Goal: Information Seeking & Learning: Stay updated

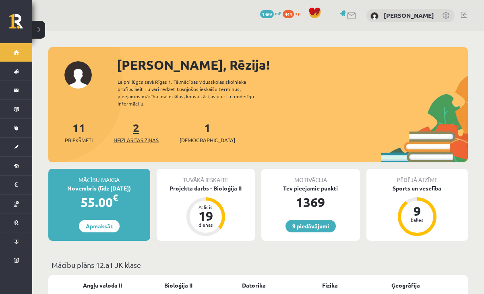
click at [147, 136] on span "Neizlasītās ziņas" at bounding box center [136, 140] width 45 height 8
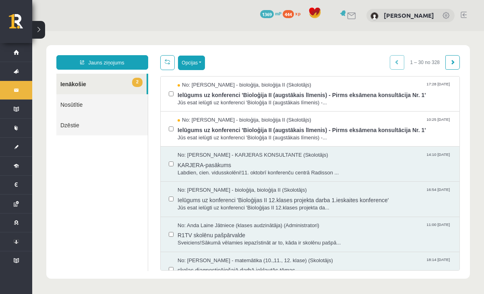
click at [199, 58] on button "Opcijas" at bounding box center [191, 63] width 27 height 15
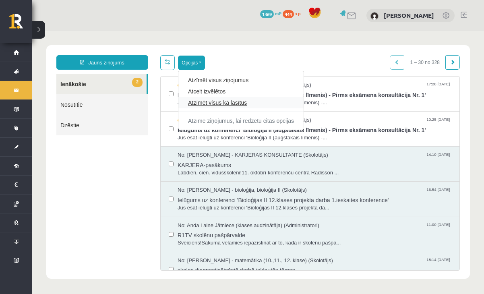
click at [206, 102] on link "Atzīmēt visus kā lasītus" at bounding box center [241, 103] width 106 height 8
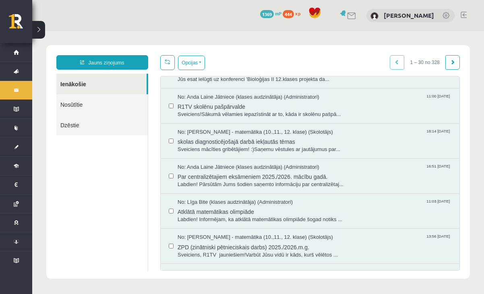
scroll to position [132, 0]
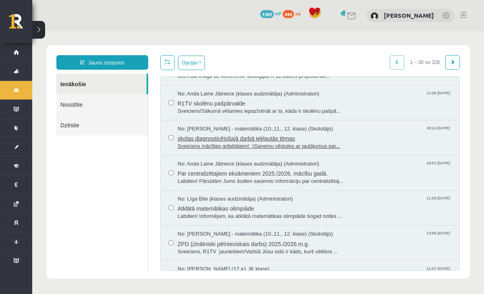
click at [230, 139] on span "skolas diagnosticējošajā darbā iekļautās tēmas" at bounding box center [315, 138] width 274 height 10
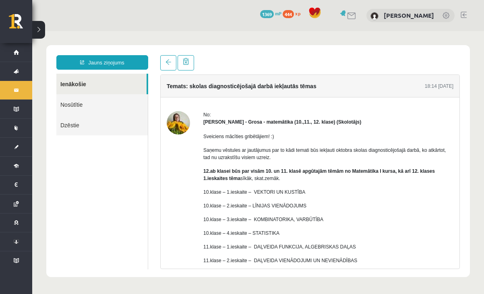
scroll to position [0, 0]
click at [167, 68] on link at bounding box center [168, 62] width 16 height 15
click at [168, 66] on link at bounding box center [168, 62] width 16 height 15
click at [170, 59] on link at bounding box center [168, 62] width 16 height 15
click at [170, 64] on span at bounding box center [169, 62] width 6 height 6
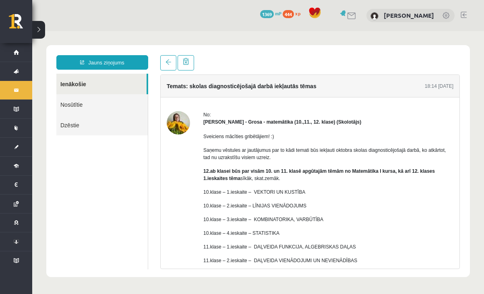
click at [124, 82] on link "Ienākošie" at bounding box center [101, 84] width 90 height 21
click at [172, 62] on link at bounding box center [168, 62] width 16 height 15
click at [74, 84] on link "Ienākošie" at bounding box center [101, 84] width 90 height 21
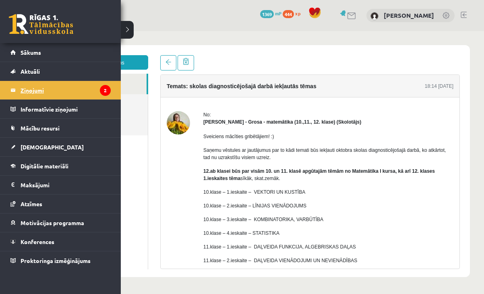
click at [31, 90] on legend "Ziņojumi 2" at bounding box center [66, 90] width 90 height 19
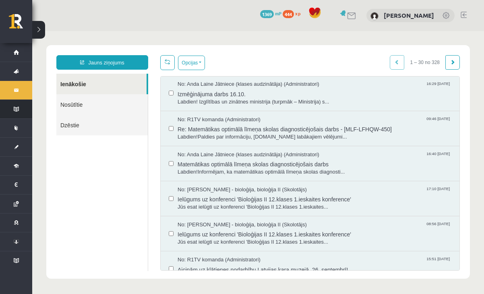
scroll to position [396, 0]
click at [215, 161] on span "Matemātikas optimālā līmeņa skolas diagnosticējošais darbs" at bounding box center [315, 163] width 274 height 10
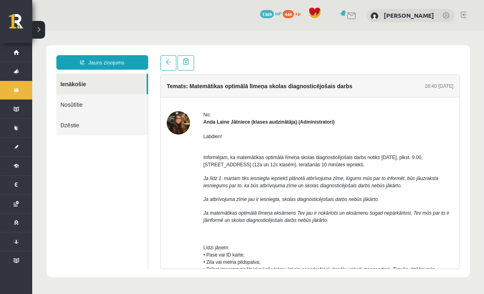
scroll to position [0, 0]
click at [168, 66] on link at bounding box center [168, 62] width 16 height 15
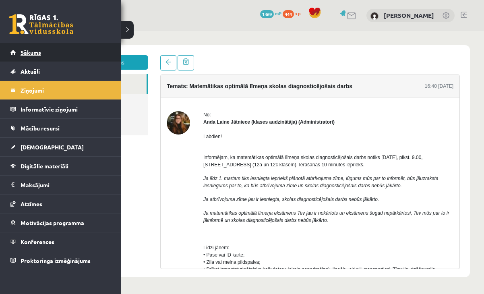
click at [25, 53] on span "Sākums" at bounding box center [31, 52] width 21 height 7
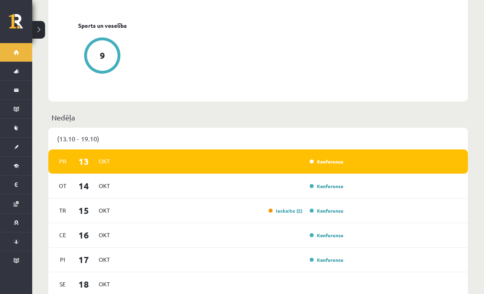
scroll to position [411, 0]
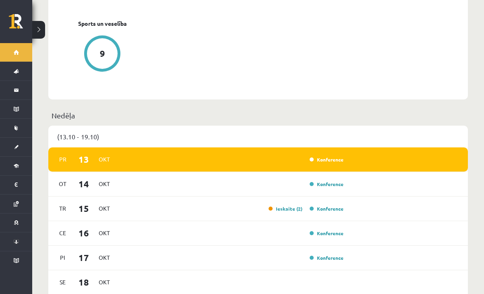
click at [201, 158] on div "Pr 13 Okt Konference" at bounding box center [258, 159] width 420 height 25
click at [318, 156] on link "Konference" at bounding box center [327, 159] width 34 height 6
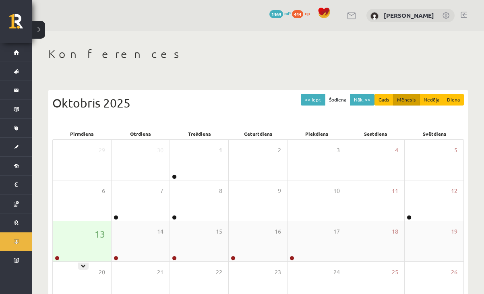
click at [89, 246] on div "13" at bounding box center [82, 241] width 58 height 40
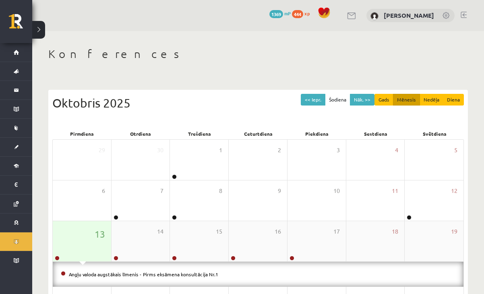
click at [89, 246] on div "13" at bounding box center [82, 241] width 58 height 40
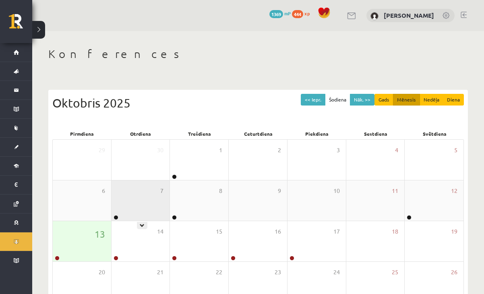
click at [143, 208] on div "7" at bounding box center [141, 201] width 58 height 40
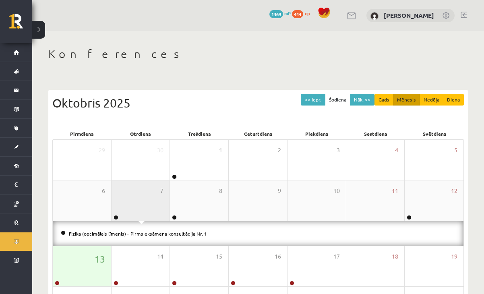
click at [143, 208] on div "7" at bounding box center [141, 201] width 58 height 40
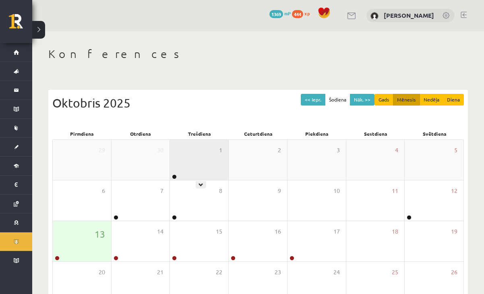
click at [189, 170] on div "1" at bounding box center [199, 160] width 58 height 40
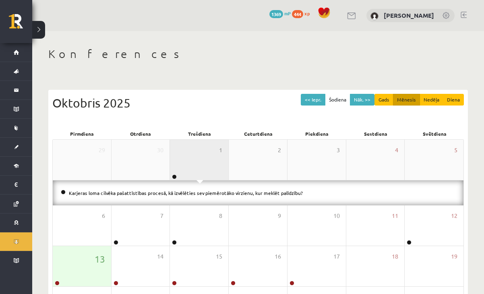
click at [189, 170] on div "1" at bounding box center [199, 160] width 58 height 40
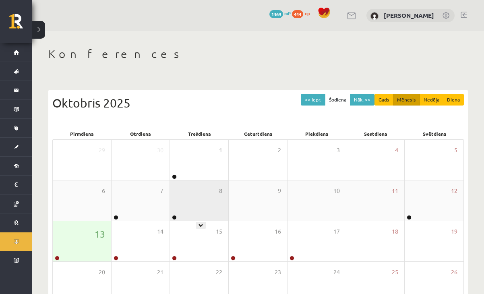
click at [193, 207] on div "8" at bounding box center [199, 201] width 58 height 40
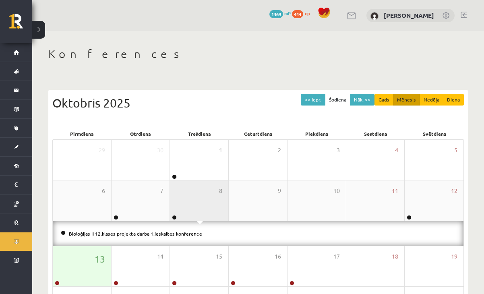
click at [193, 207] on div "8" at bounding box center [199, 201] width 58 height 40
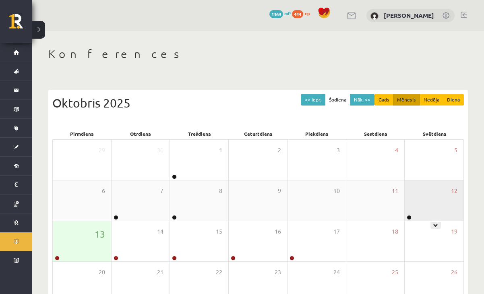
click at [418, 199] on div "12" at bounding box center [434, 201] width 59 height 40
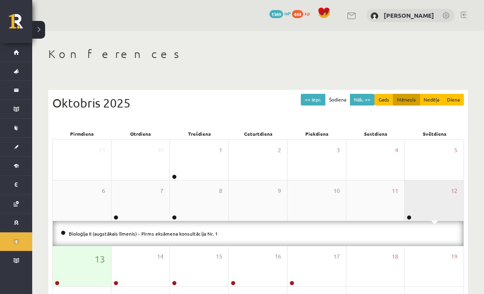
click at [418, 199] on div "12" at bounding box center [434, 201] width 59 height 40
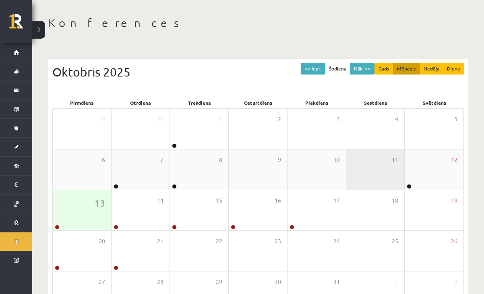
scroll to position [33, 0]
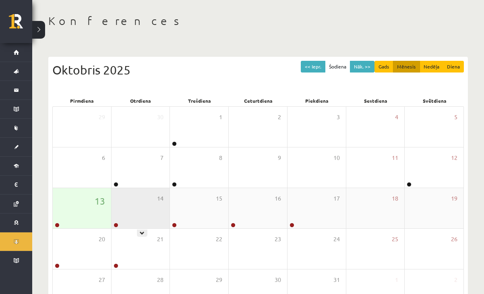
click at [140, 191] on div "14" at bounding box center [141, 208] width 58 height 40
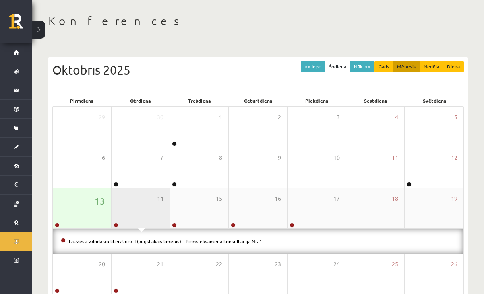
click at [147, 199] on div "14" at bounding box center [141, 208] width 58 height 40
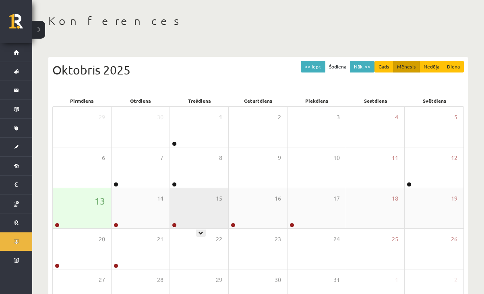
click at [196, 198] on div "15" at bounding box center [199, 208] width 58 height 40
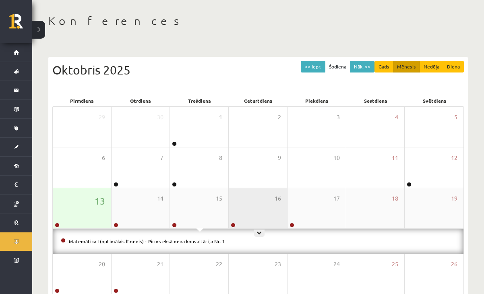
click at [271, 210] on div "16" at bounding box center [258, 208] width 58 height 40
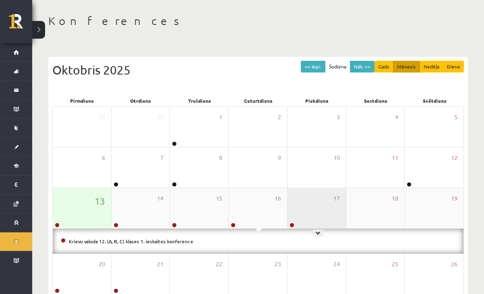
click at [322, 207] on div "17" at bounding box center [317, 208] width 58 height 40
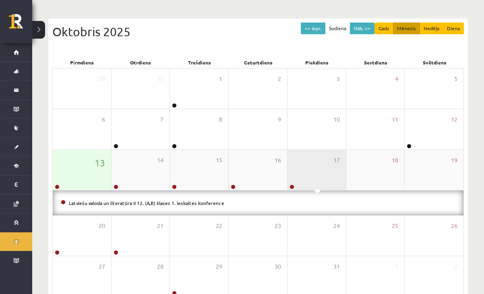
scroll to position [74, 0]
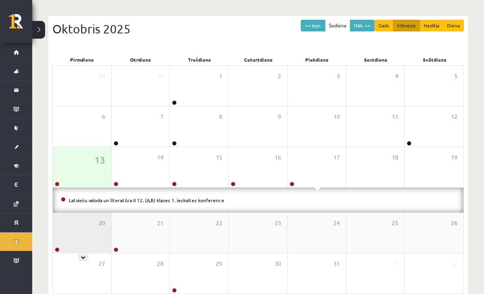
click at [90, 230] on div "20" at bounding box center [82, 233] width 58 height 40
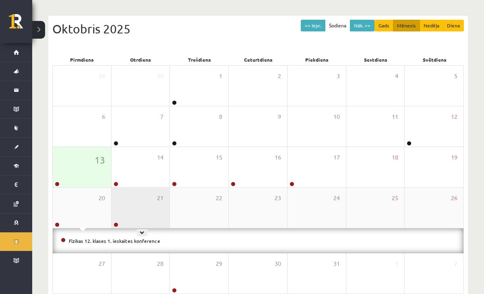
click at [135, 215] on div "21" at bounding box center [141, 208] width 58 height 40
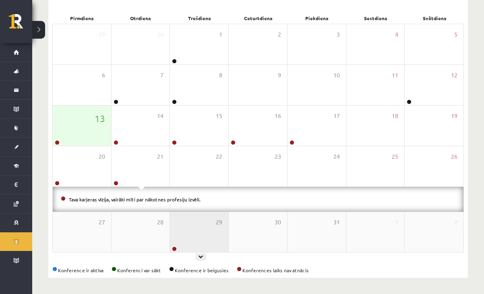
click at [203, 237] on div "29" at bounding box center [199, 232] width 58 height 40
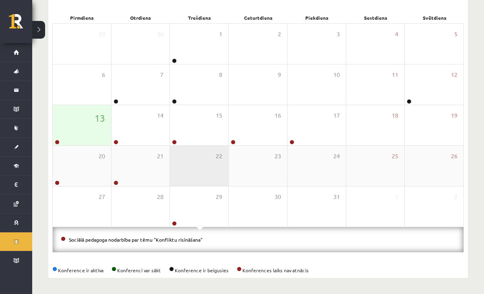
scroll to position [116, 0]
